Goal: Transaction & Acquisition: Book appointment/travel/reservation

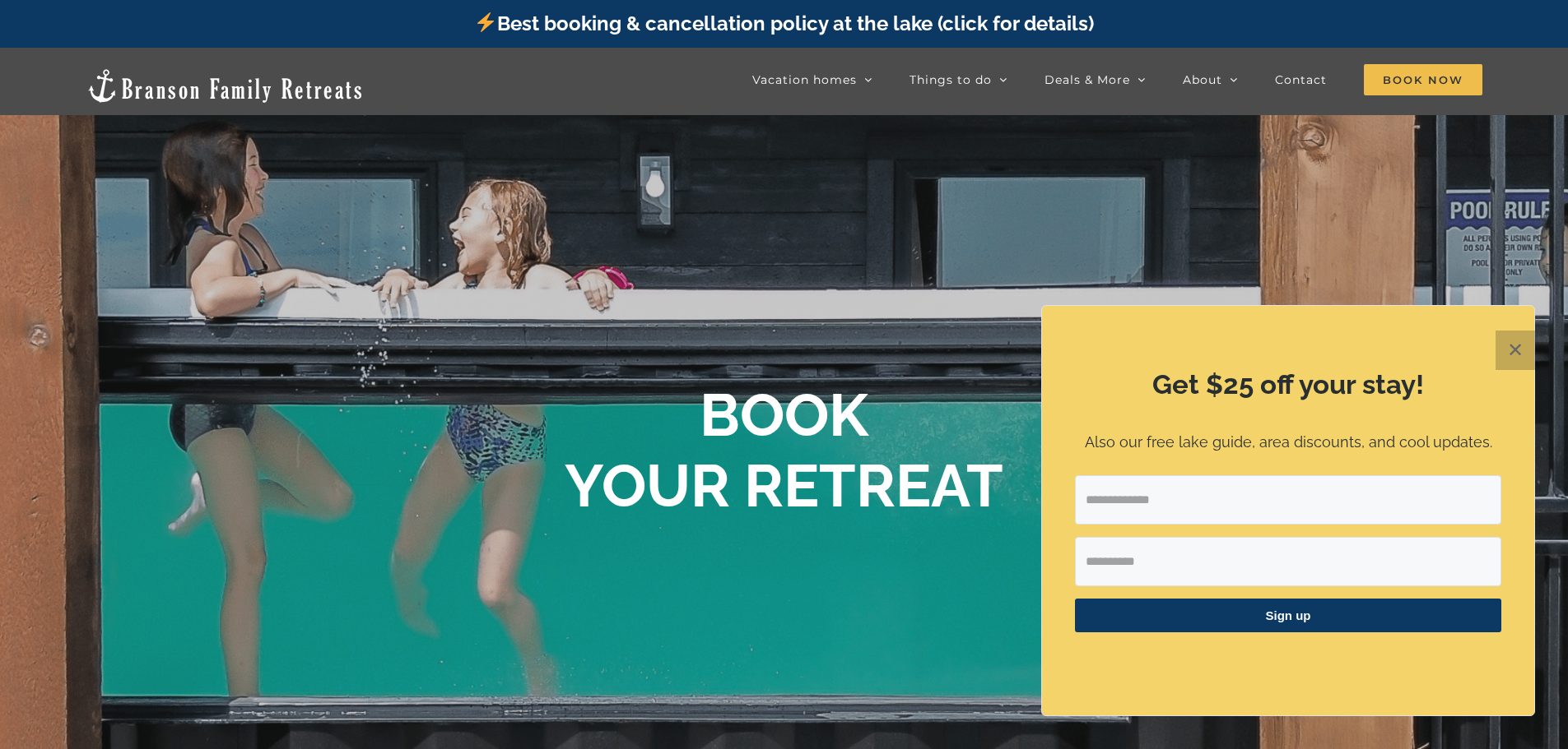
click at [1515, 355] on button "✕" at bounding box center [1515, 350] width 39 height 39
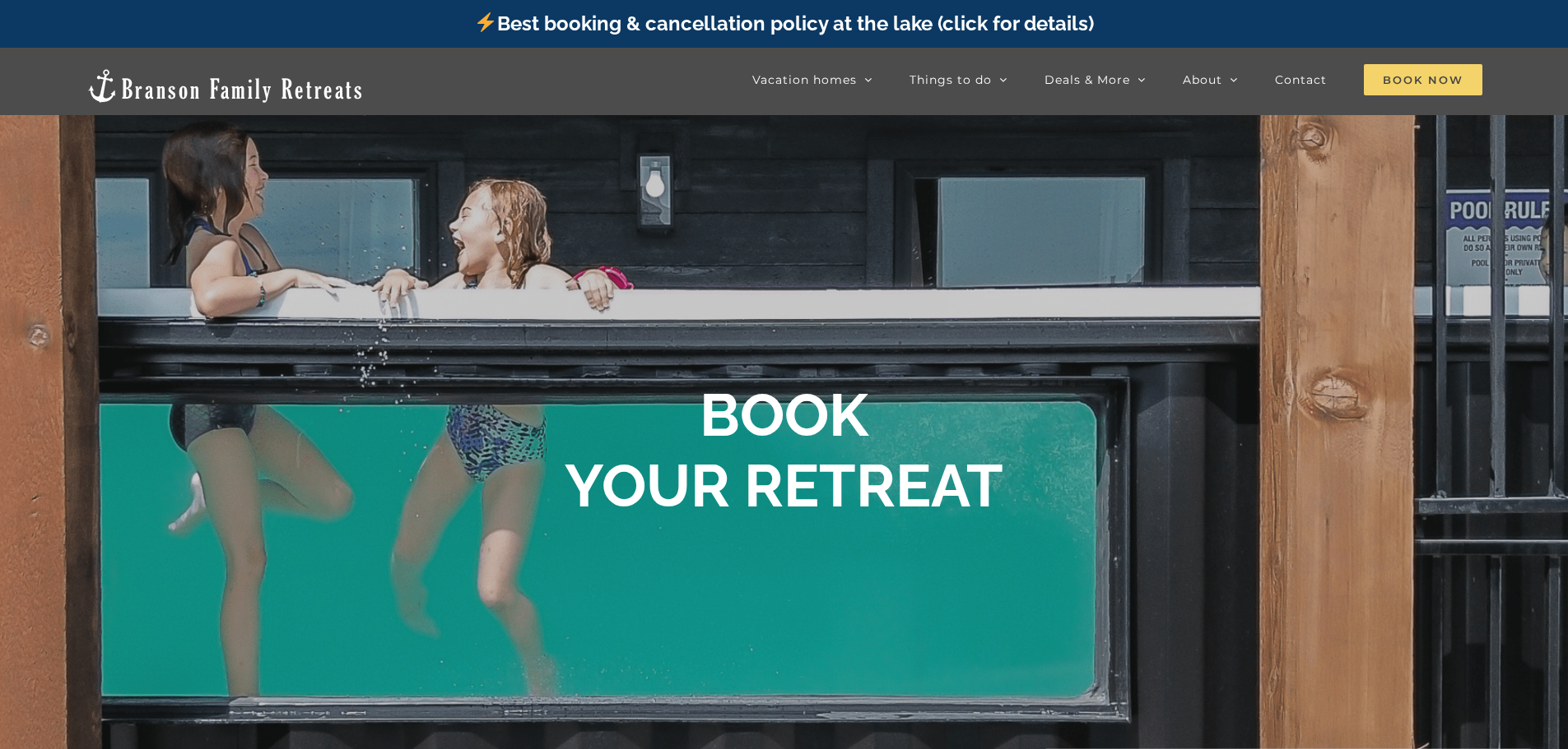
click at [1420, 87] on span "Book Now" at bounding box center [1422, 79] width 119 height 31
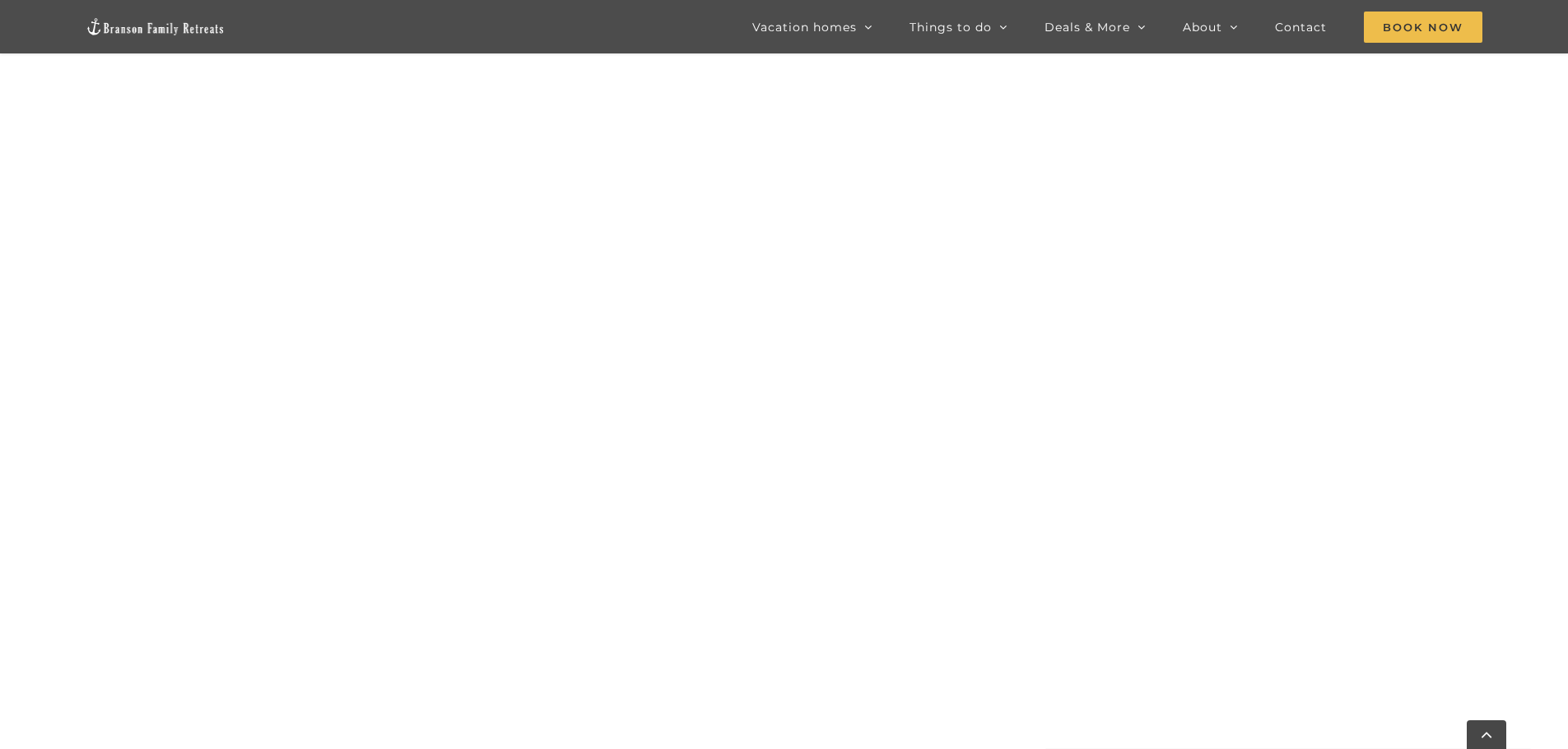
scroll to position [1654, 0]
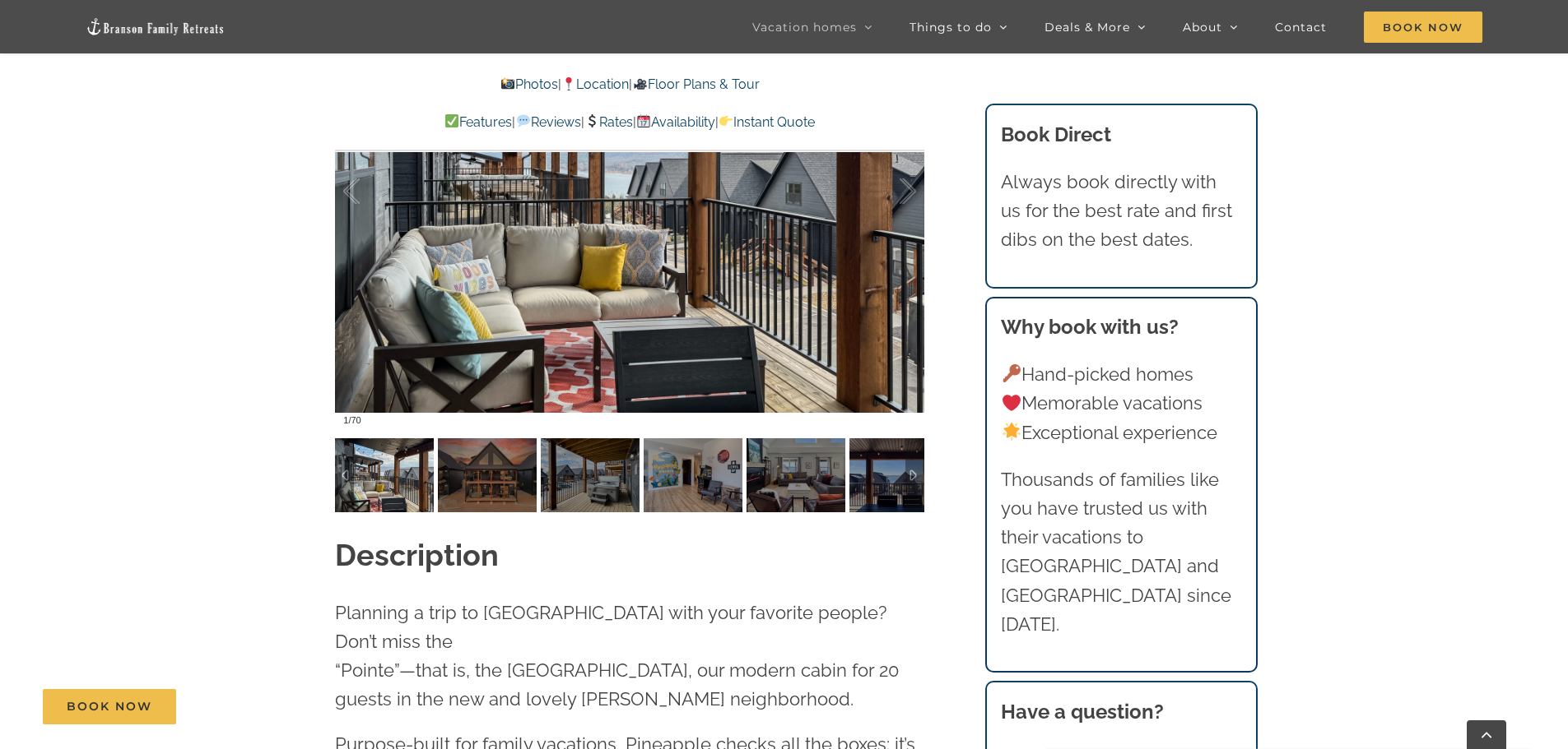
scroll to position [1562, 0]
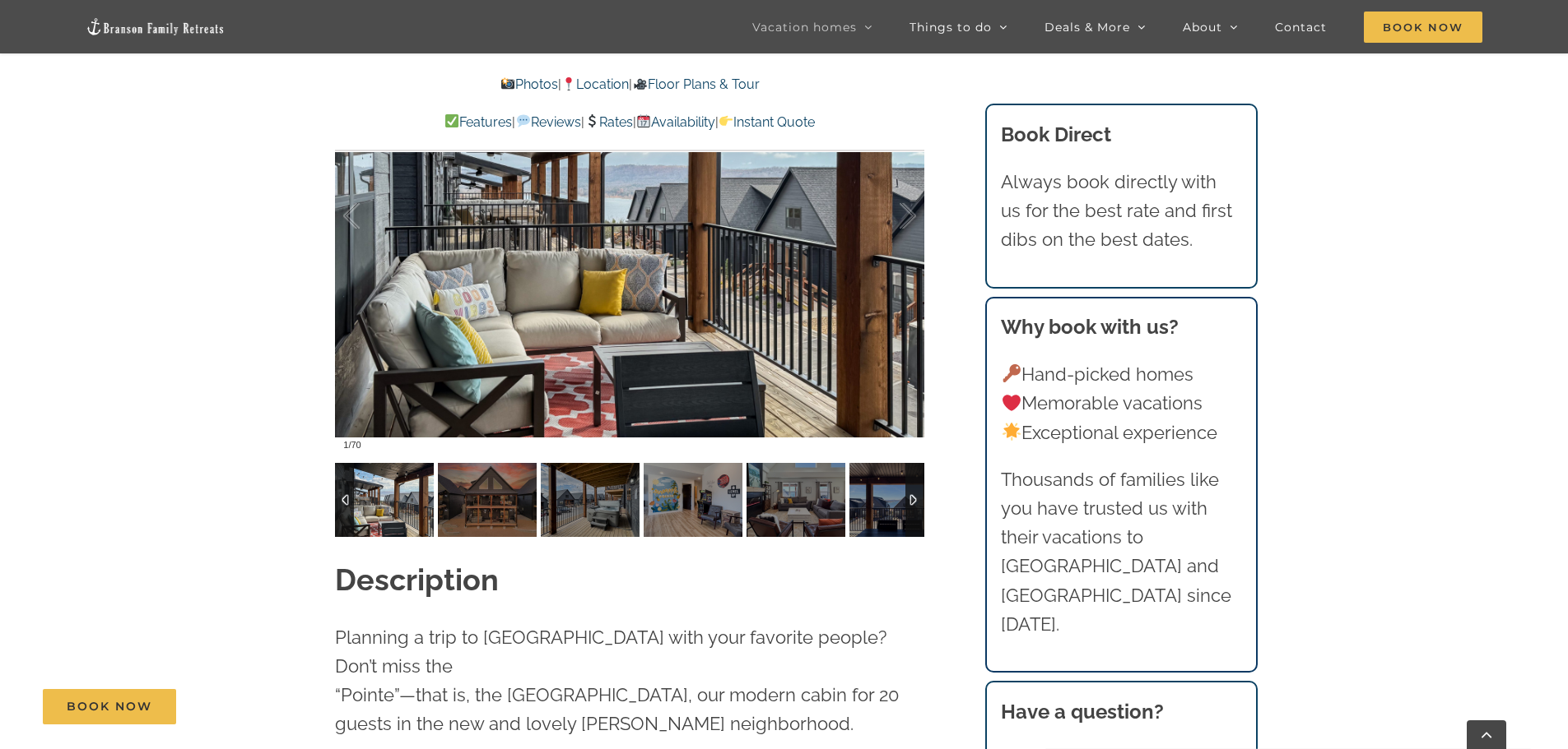
click at [901, 502] on img at bounding box center [899, 500] width 99 height 74
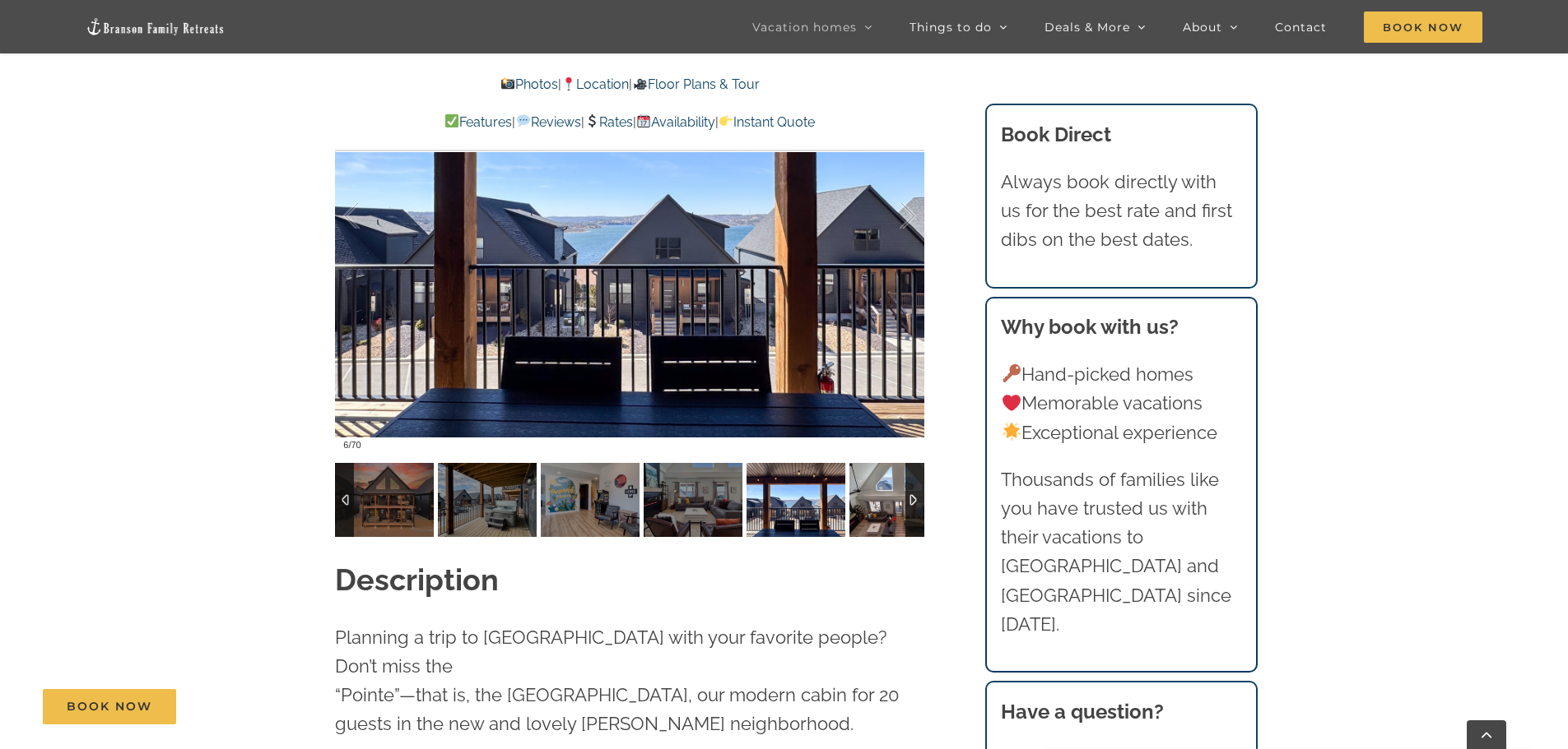
click at [901, 502] on img at bounding box center [899, 500] width 99 height 74
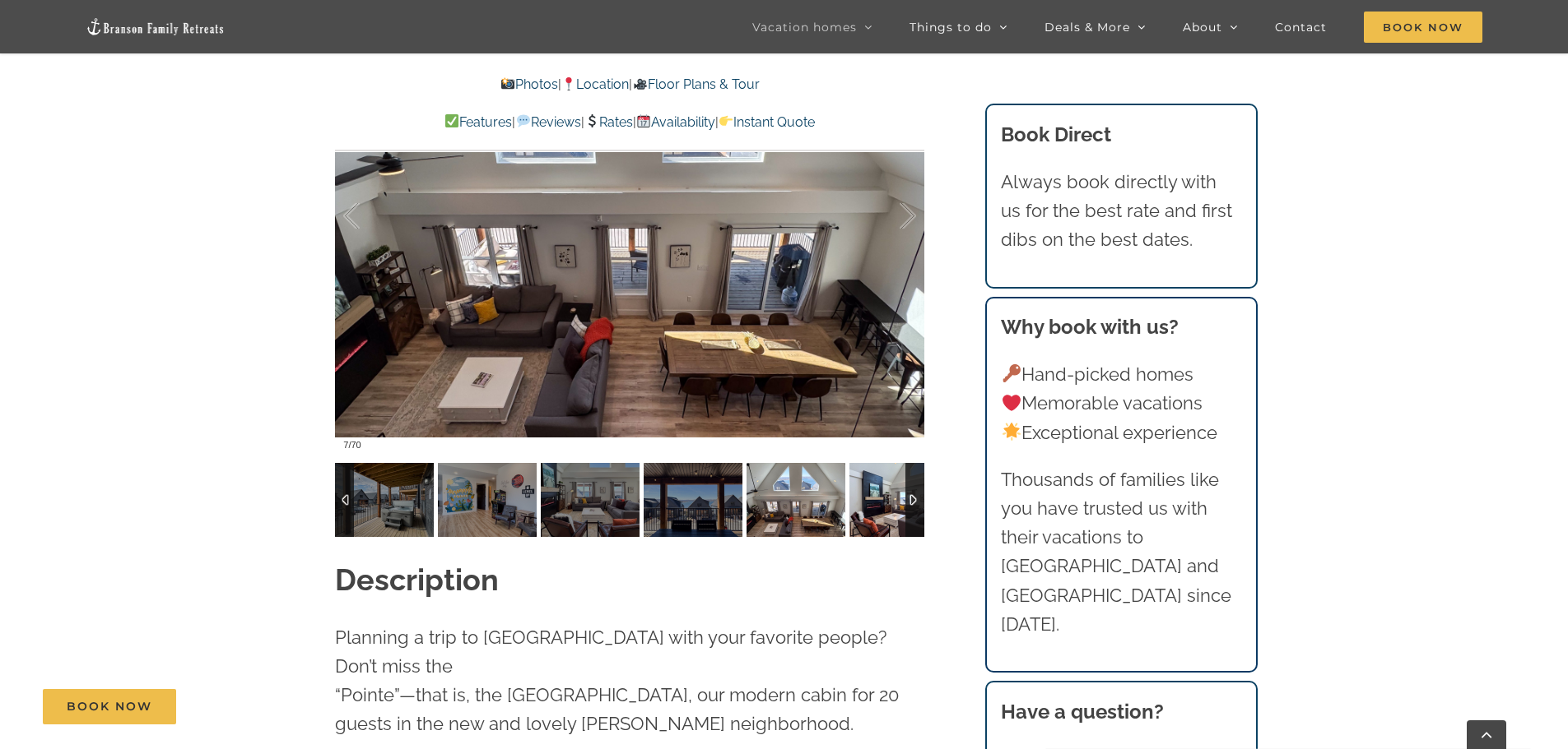
click at [901, 502] on img at bounding box center [899, 500] width 99 height 74
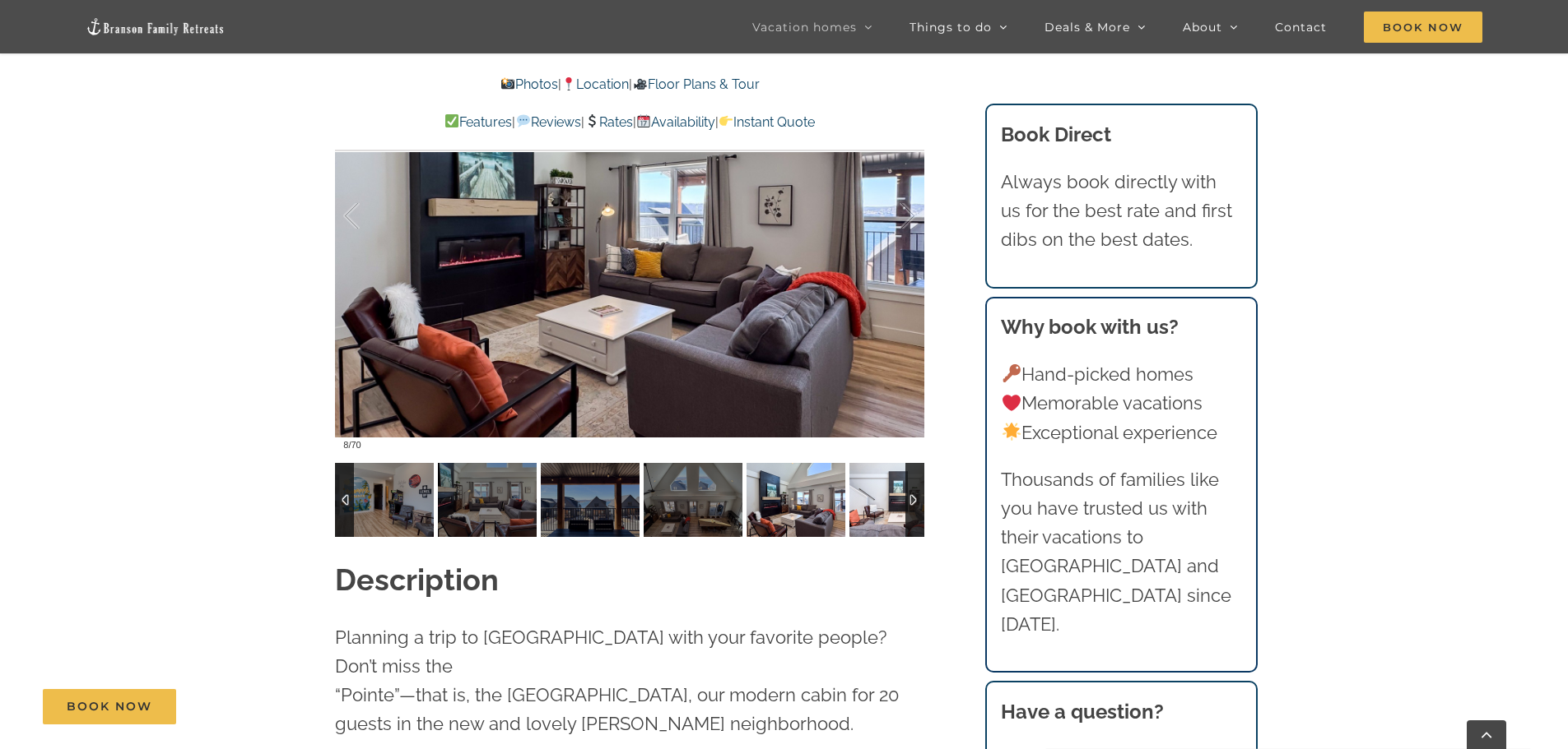
click at [901, 502] on img at bounding box center [899, 500] width 99 height 74
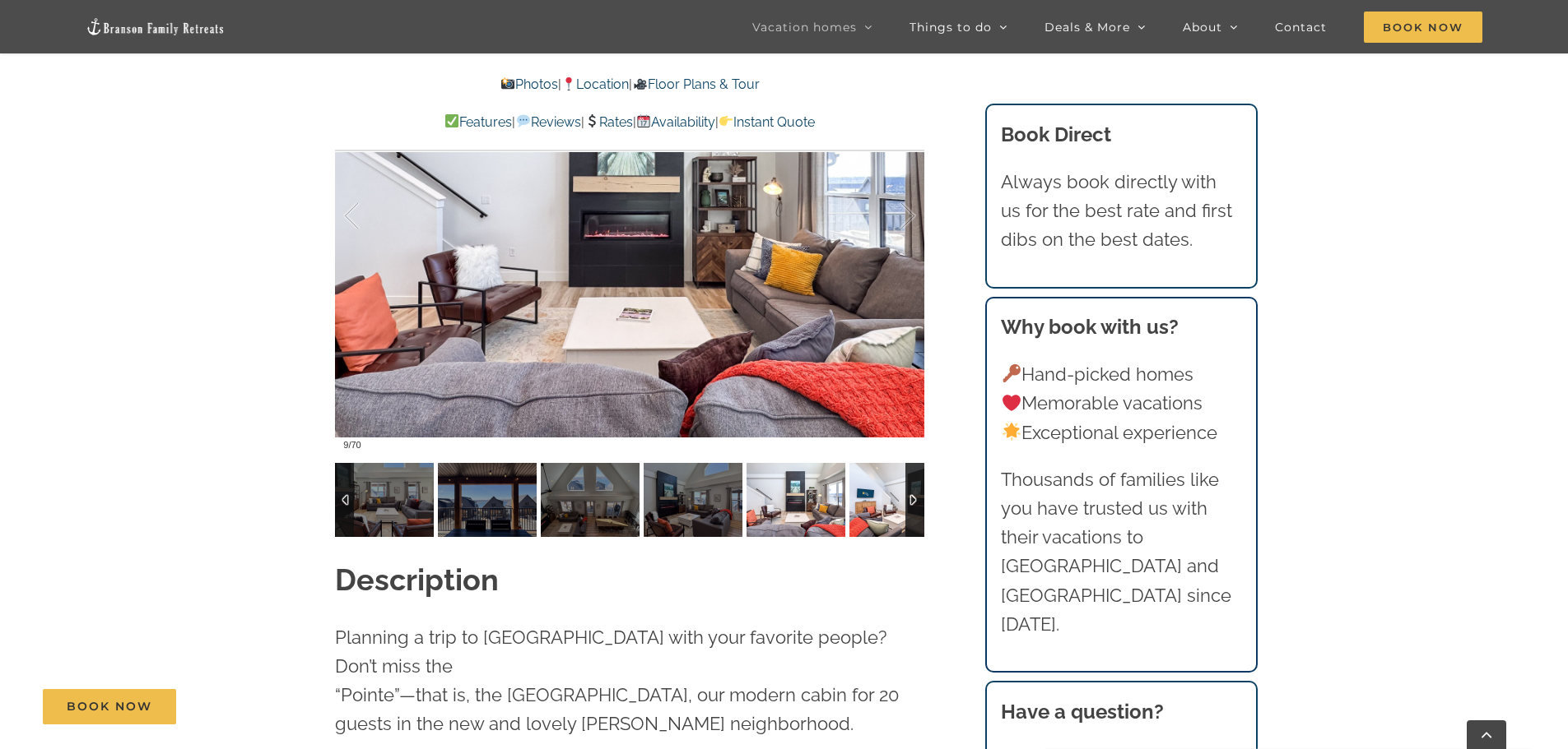
click at [901, 502] on img at bounding box center [899, 500] width 99 height 74
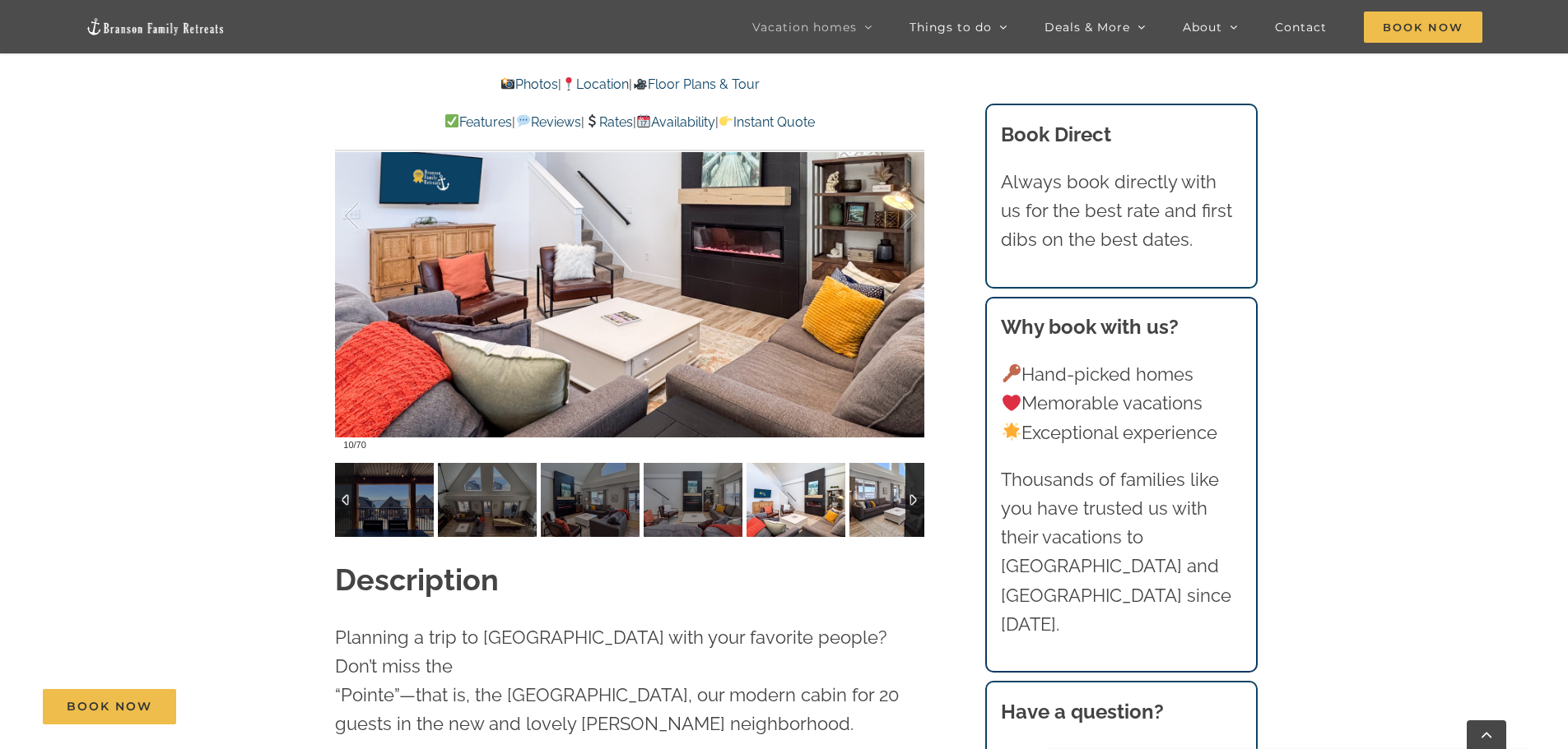
click at [901, 502] on img at bounding box center [899, 500] width 99 height 74
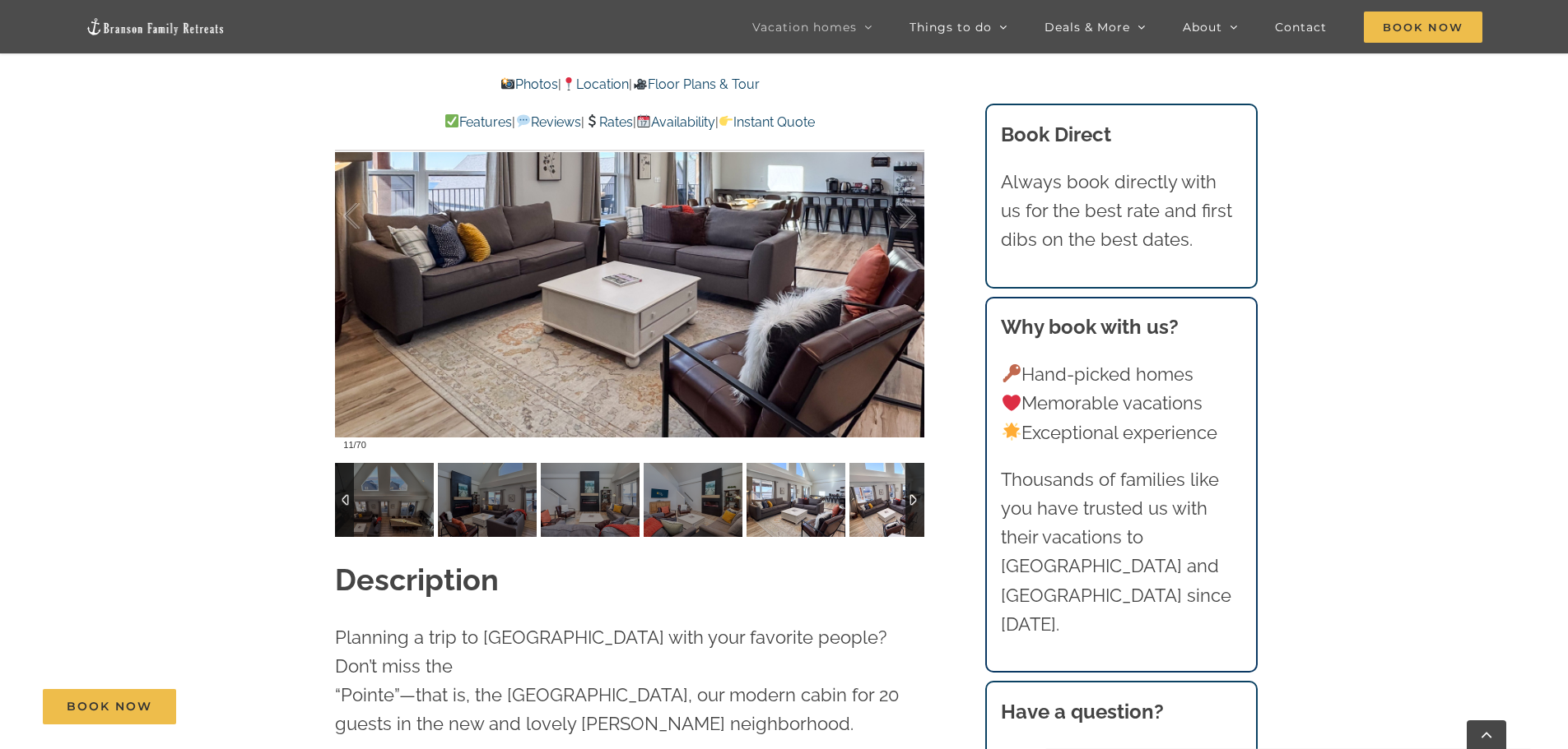
click at [901, 502] on img at bounding box center [899, 500] width 99 height 74
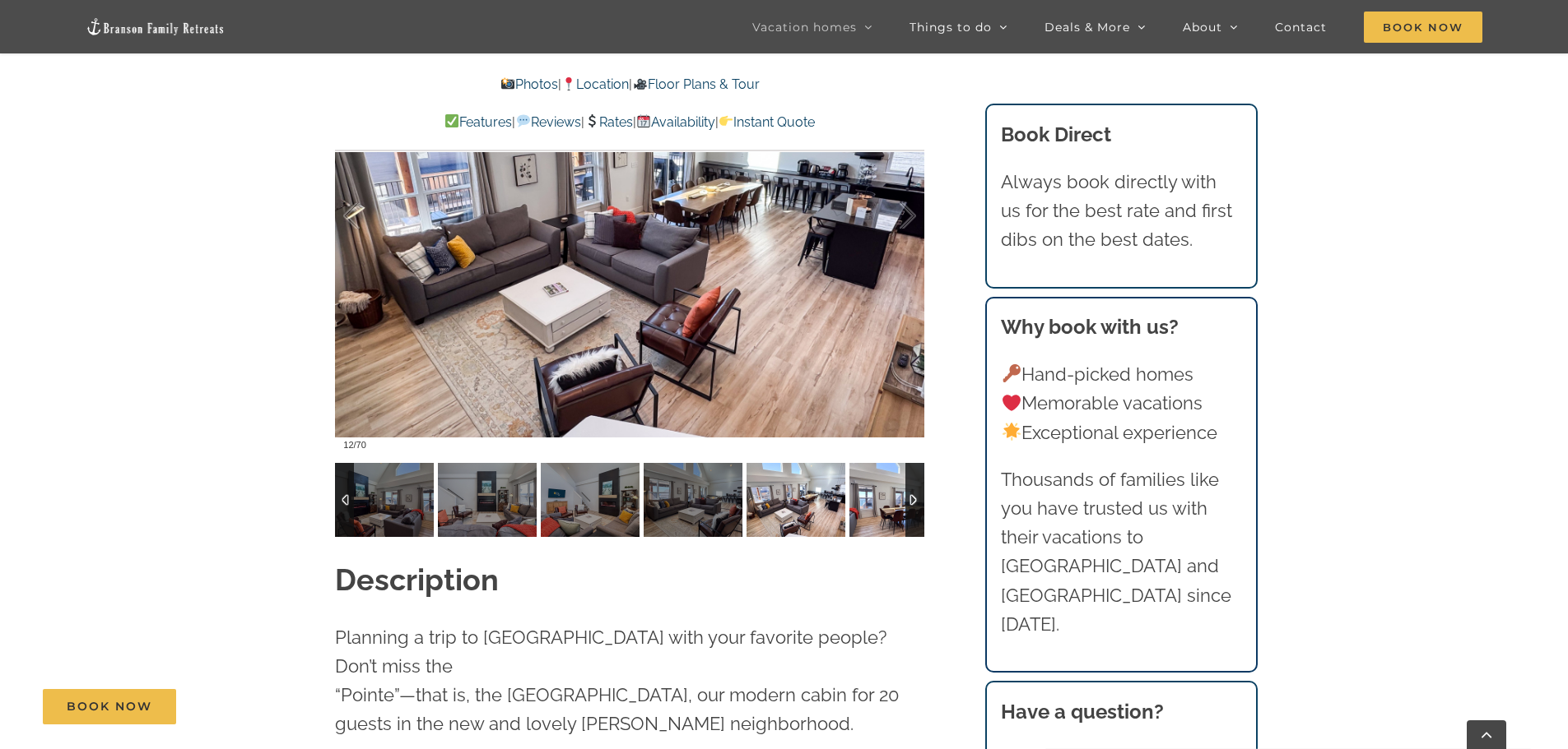
click at [901, 502] on img at bounding box center [899, 500] width 99 height 74
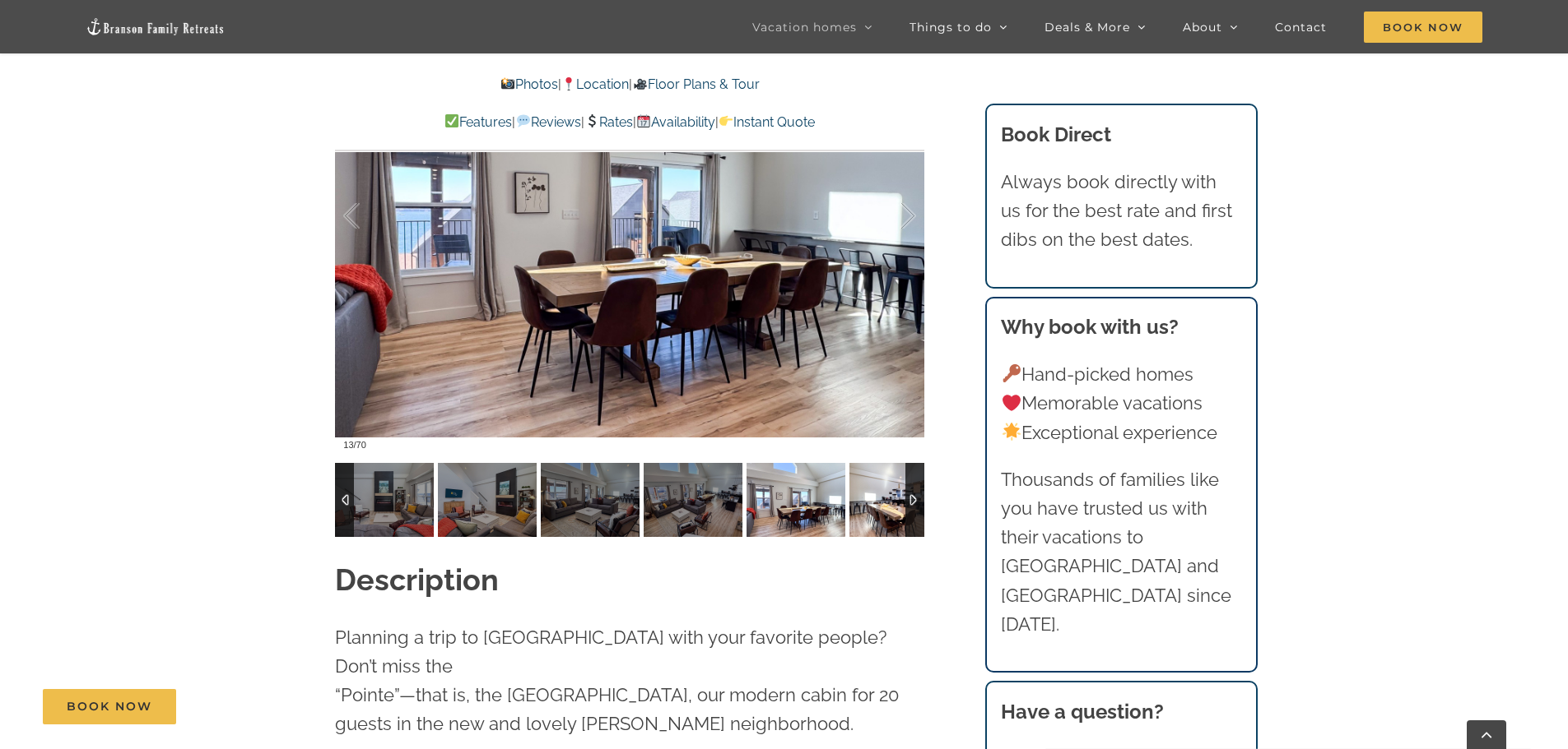
click at [901, 502] on img at bounding box center [899, 500] width 99 height 74
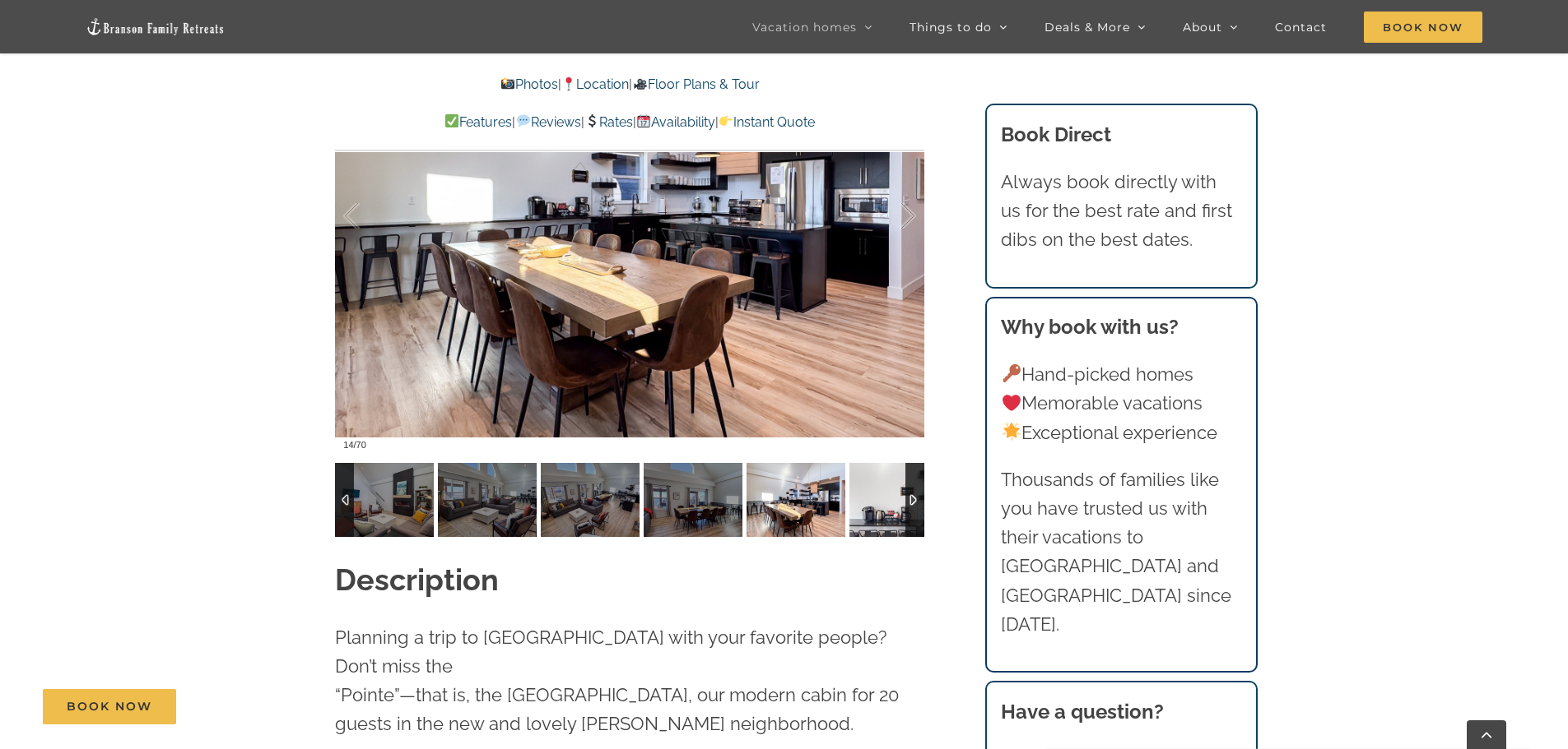
click at [901, 502] on img at bounding box center [899, 500] width 99 height 74
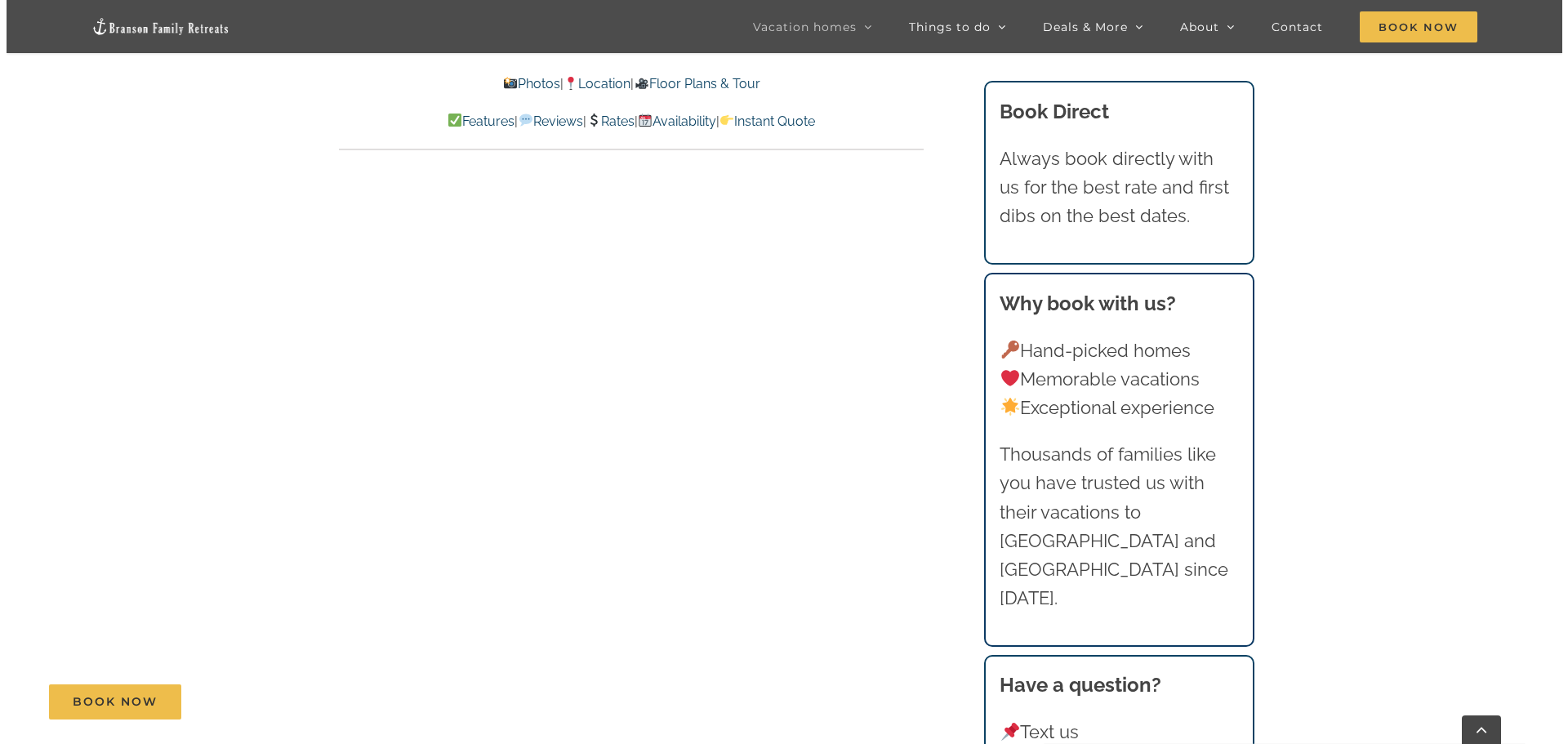
scroll to position [7844, 0]
click at [113, 701] on span "Book Now" at bounding box center [108, 702] width 85 height 14
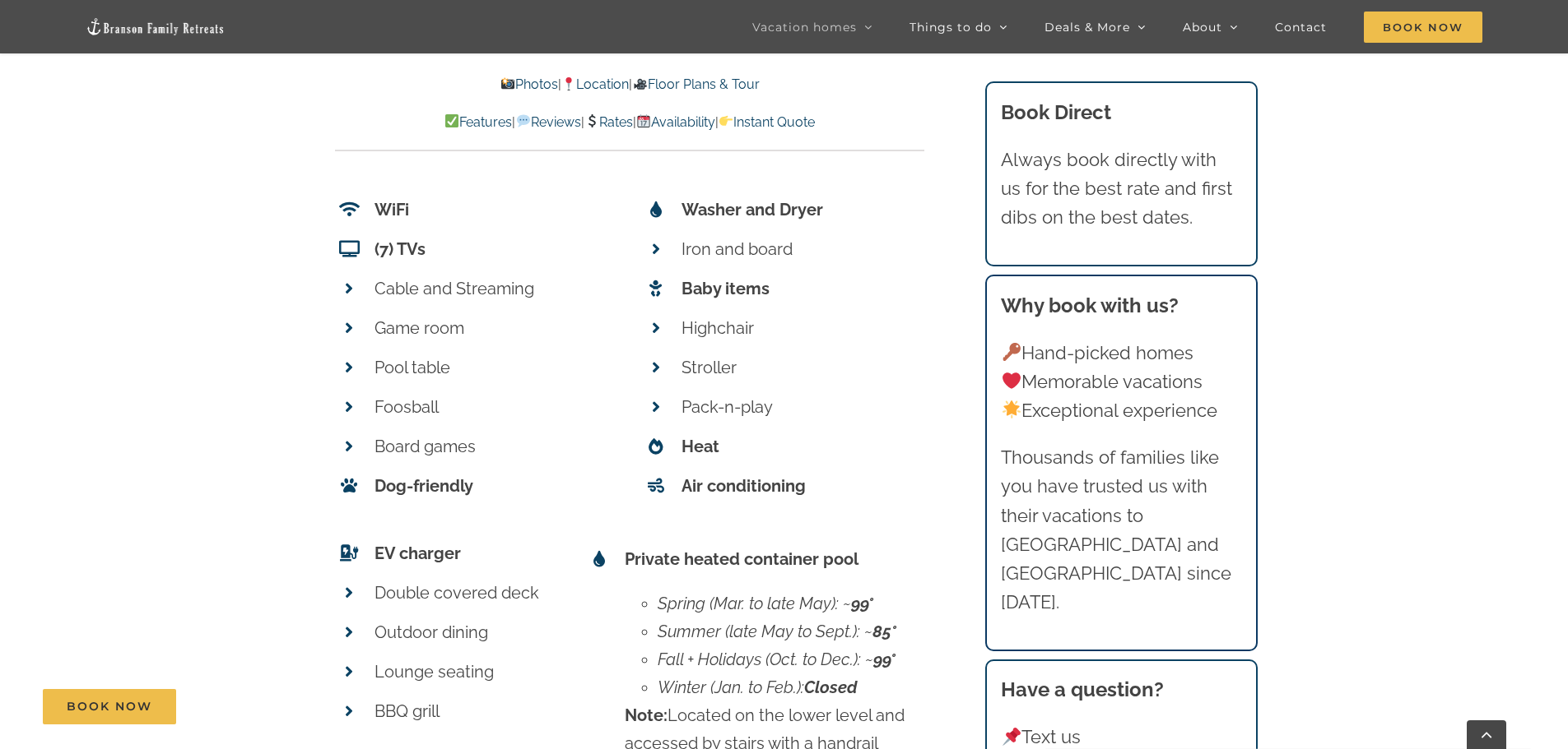
scroll to position [7650, 0]
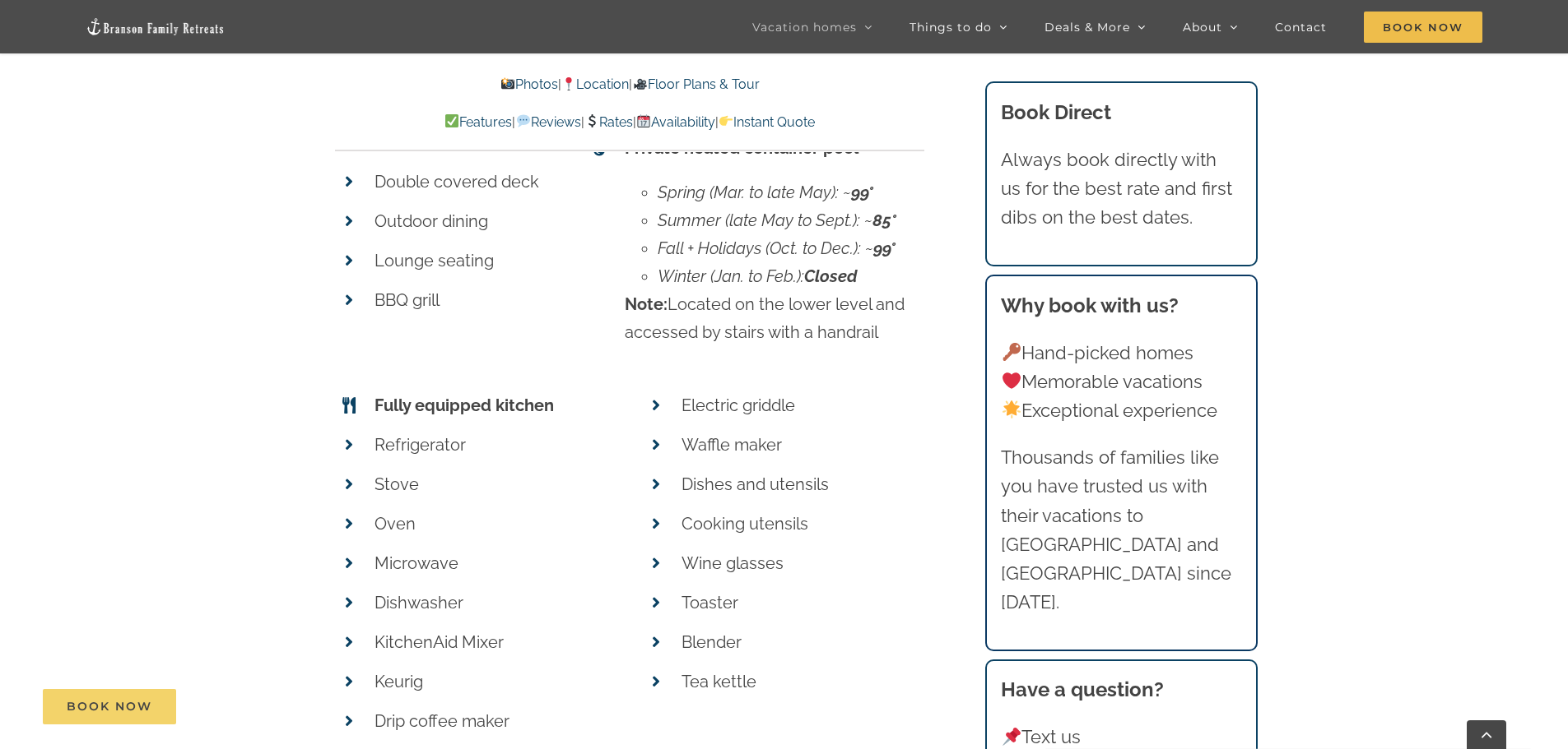
click at [156, 710] on link "Book Now" at bounding box center [109, 707] width 134 height 35
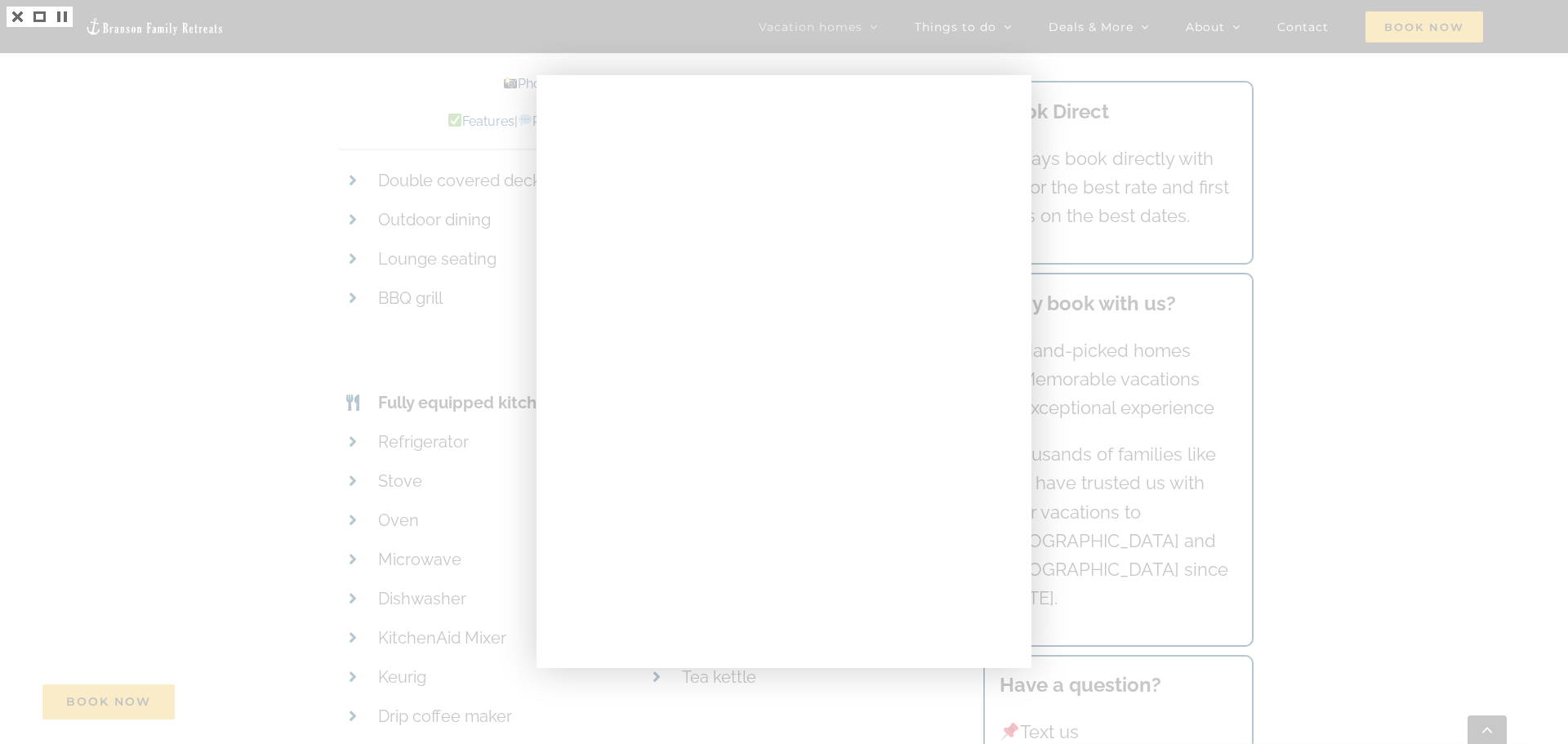
click at [188, 375] on div at bounding box center [784, 372] width 1568 height 744
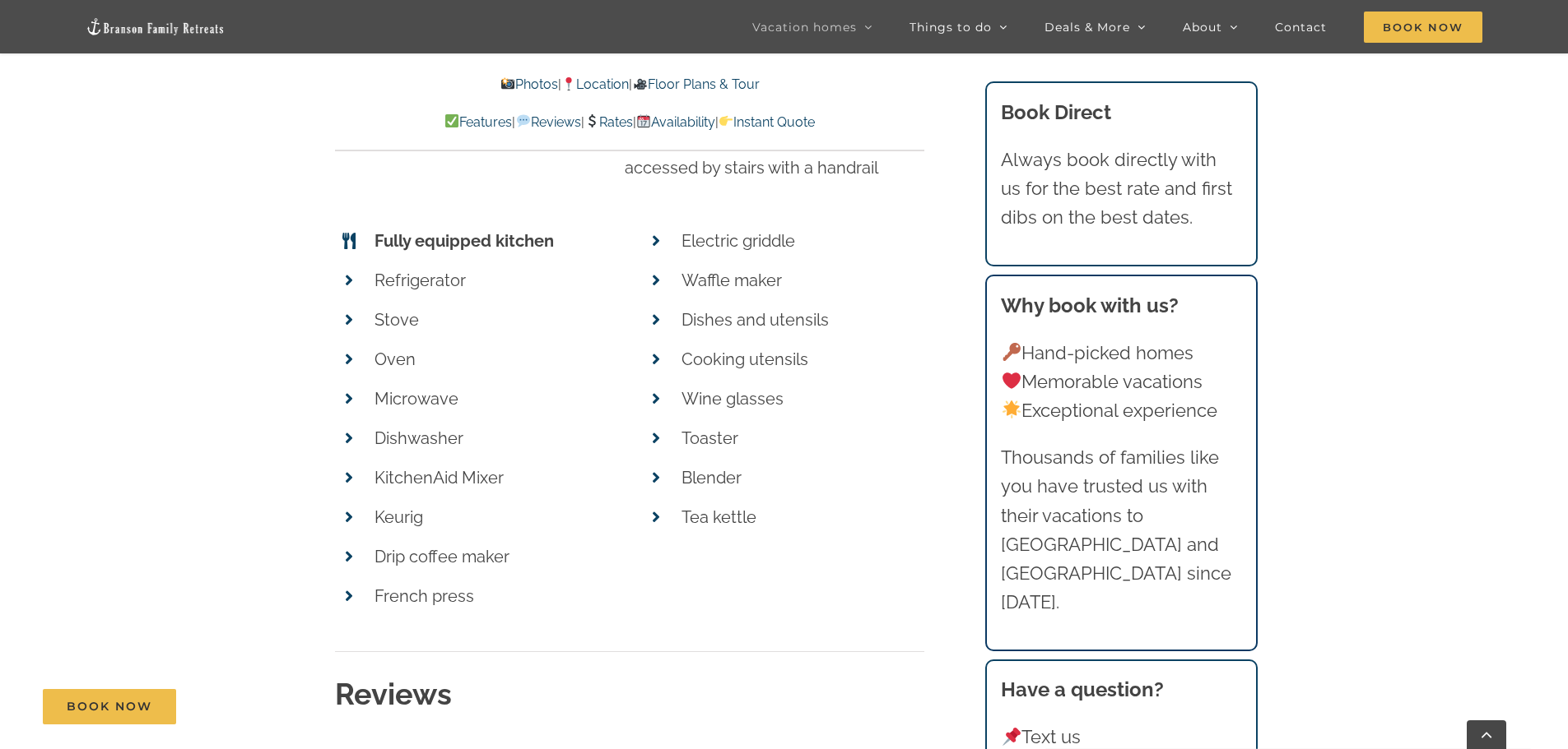
scroll to position [8307, 0]
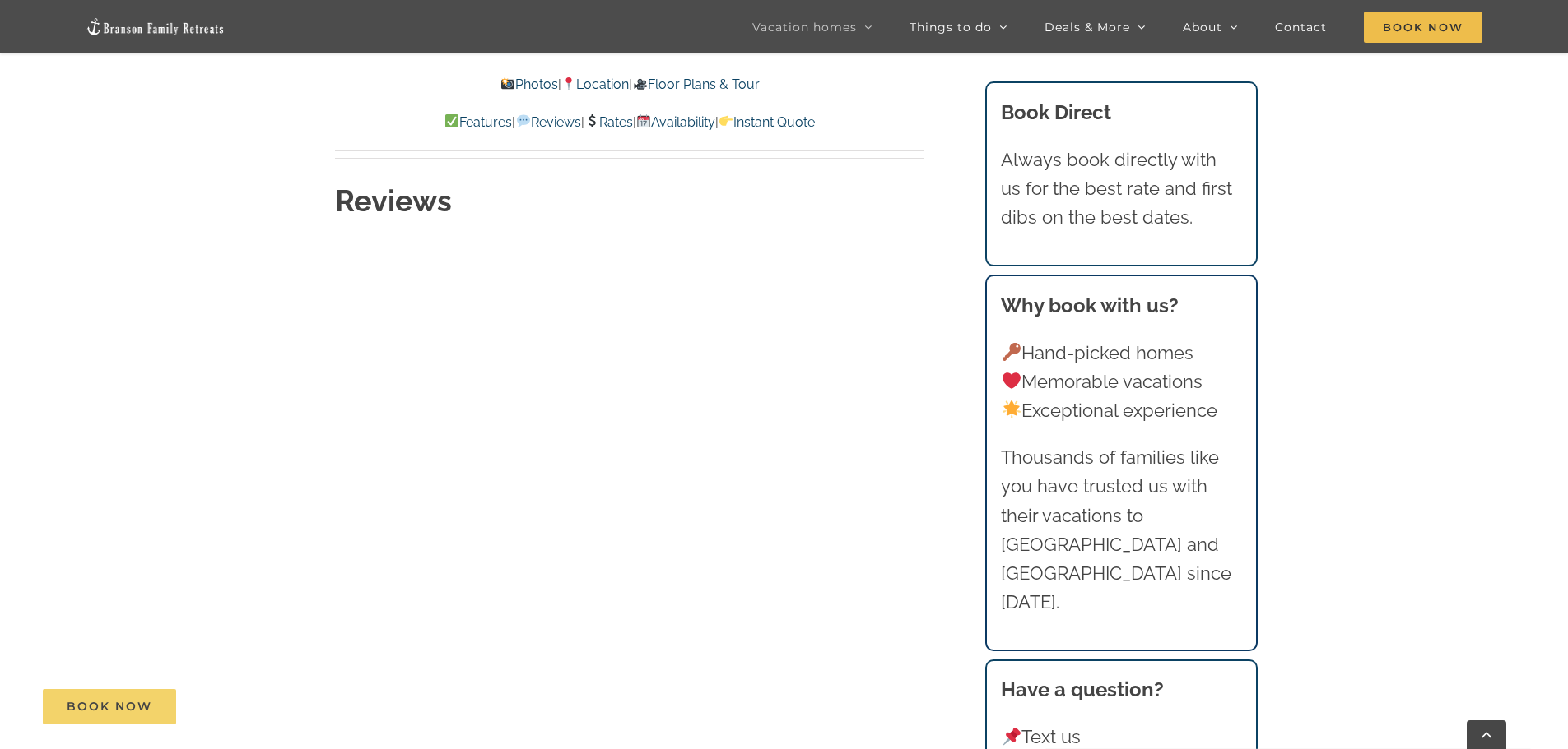
click at [120, 706] on span "Book Now" at bounding box center [109, 707] width 86 height 14
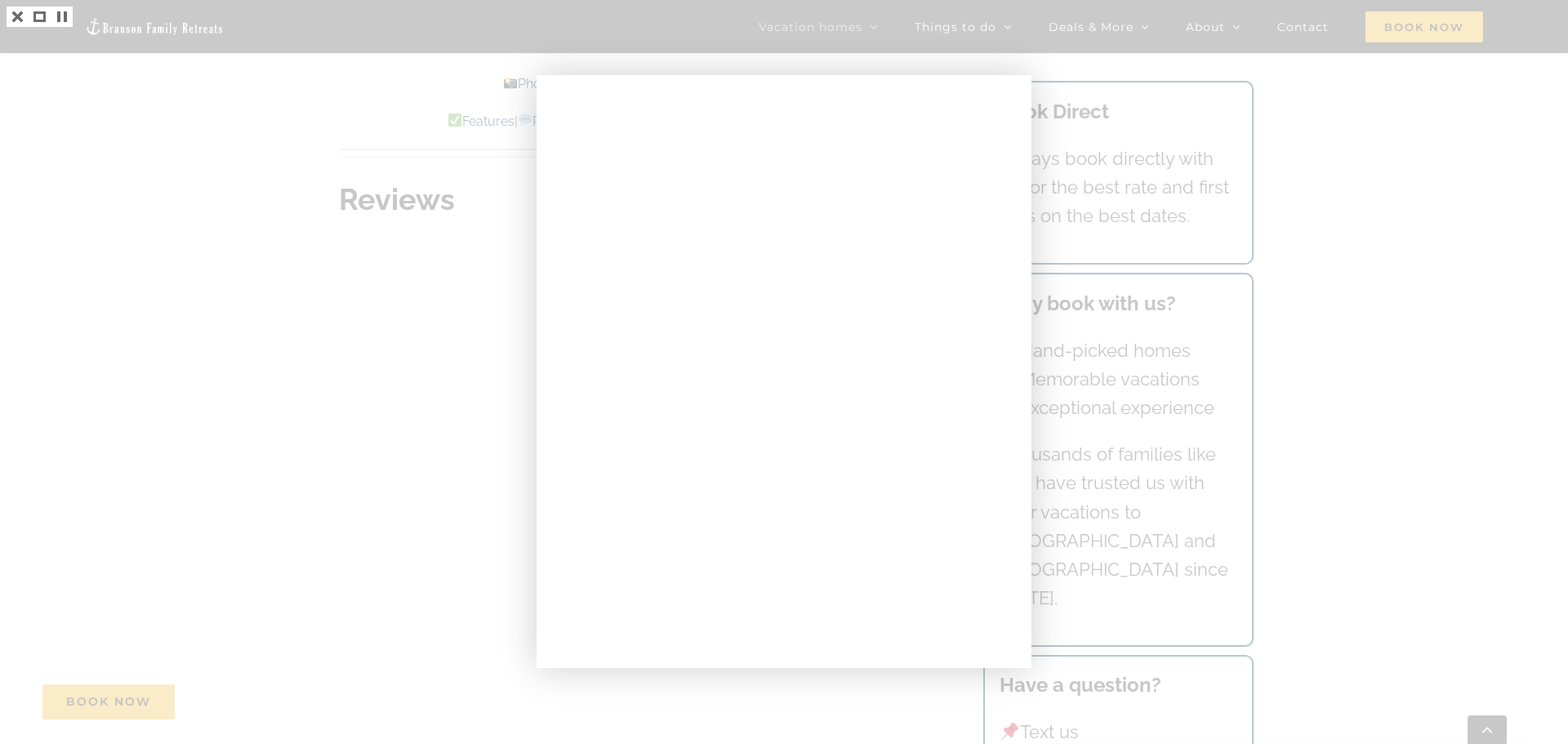
click at [229, 372] on div at bounding box center [784, 372] width 1568 height 744
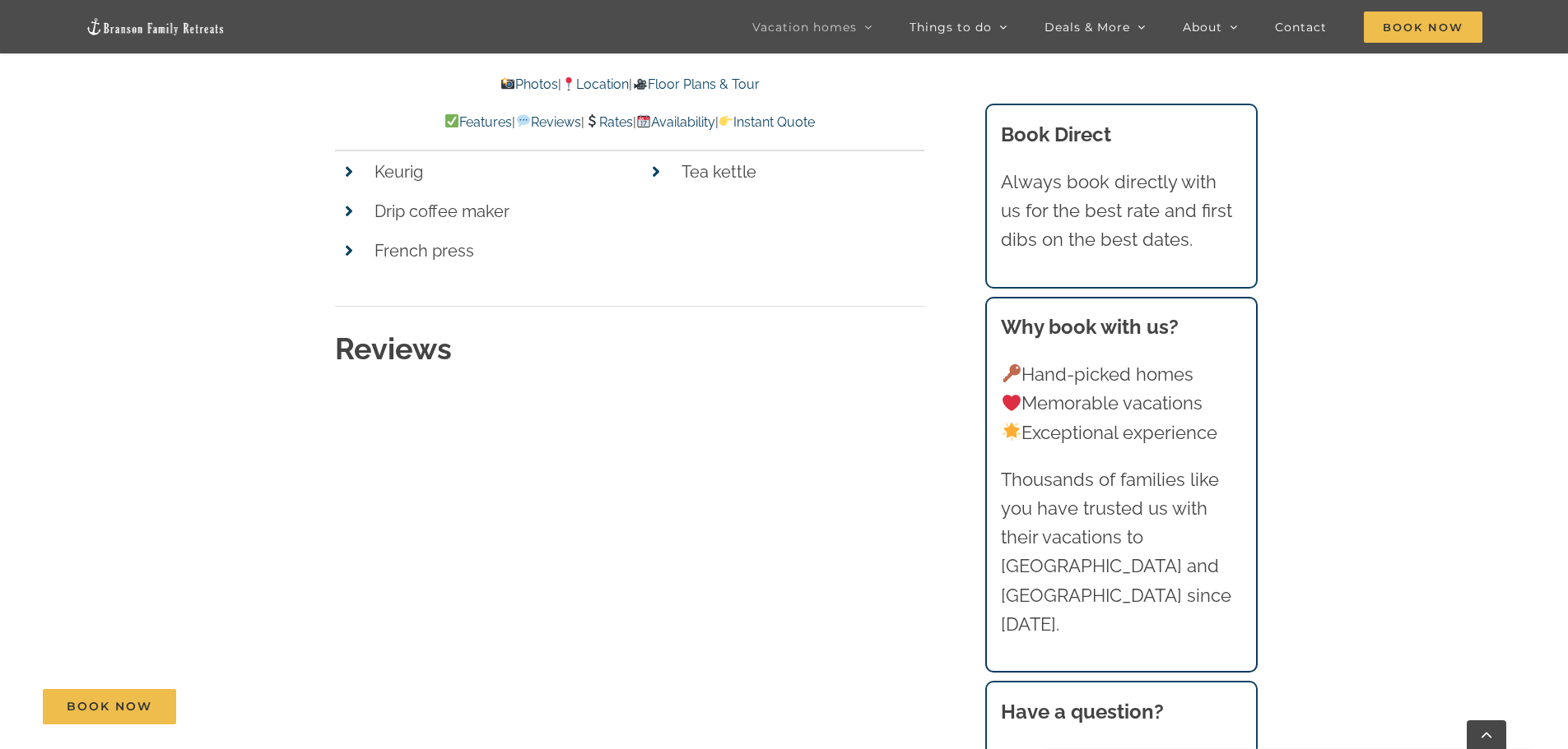
scroll to position [7896, 0]
